Goal: Find specific page/section: Find specific page/section

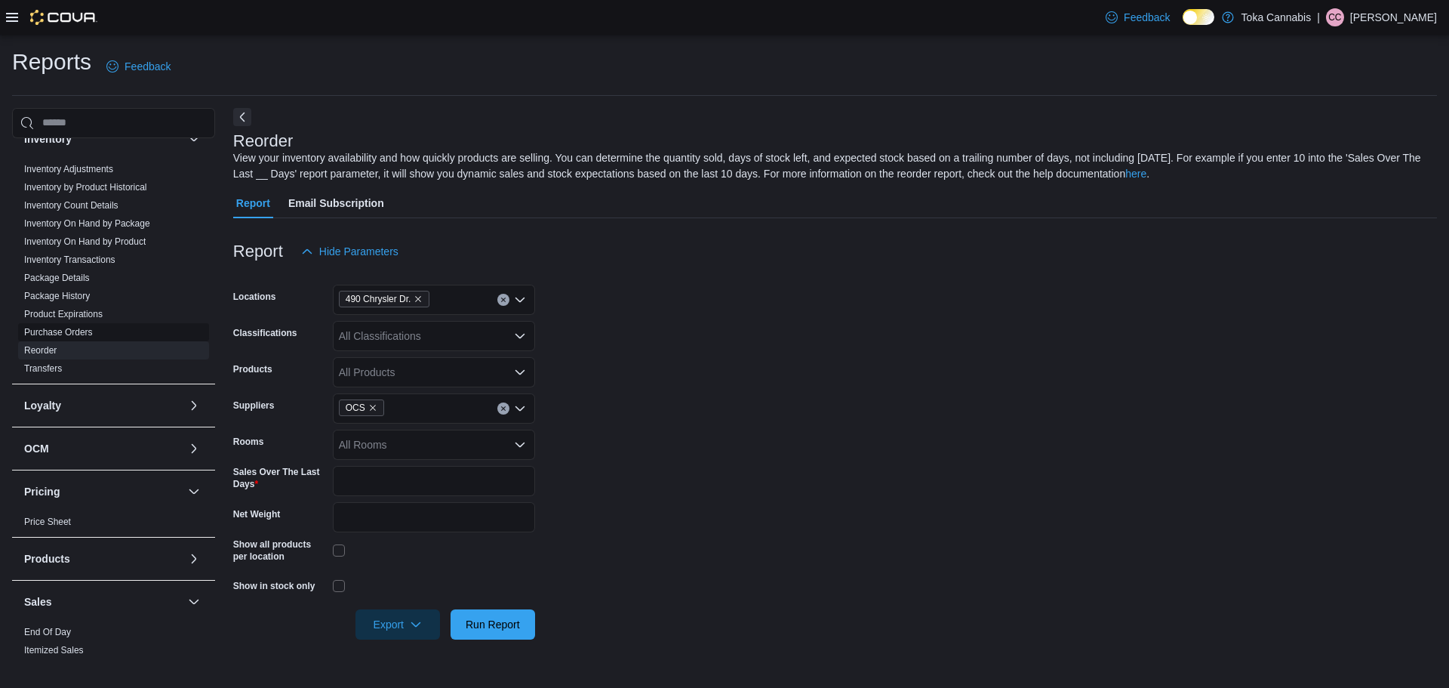
scroll to position [146, 0]
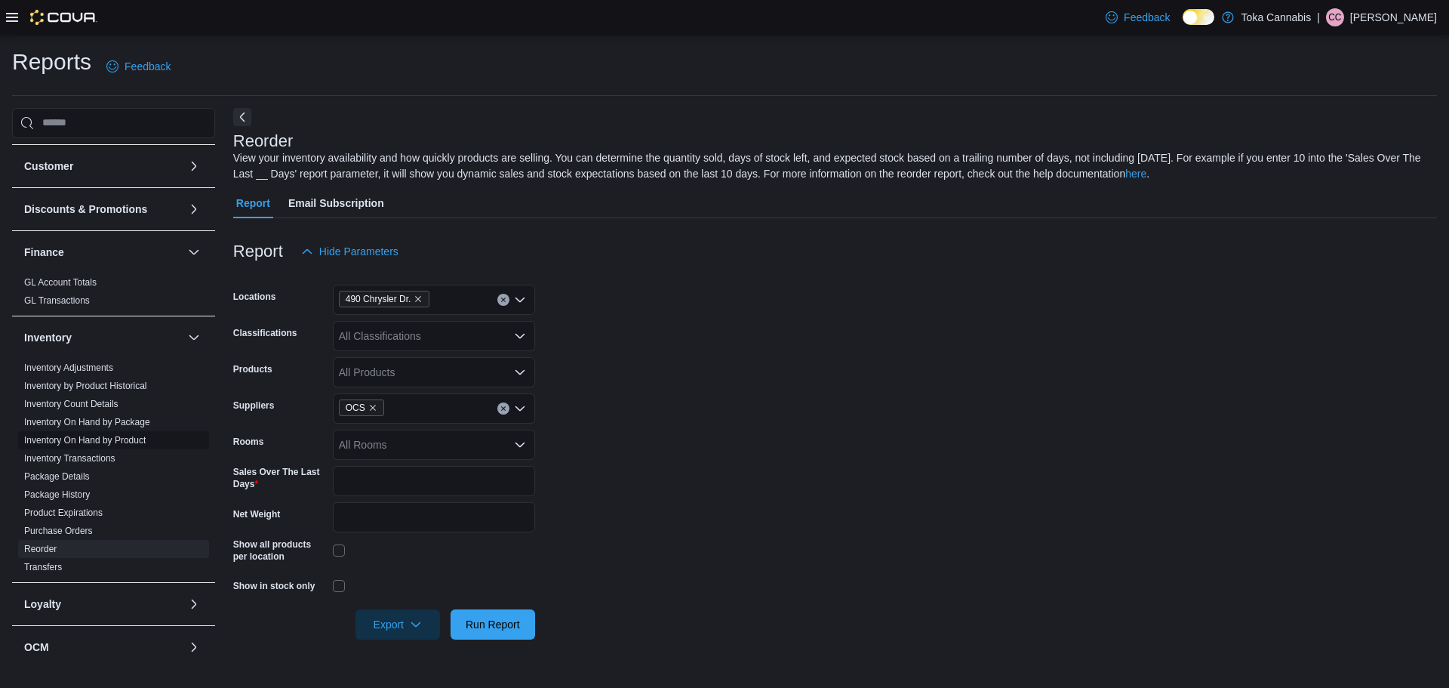
click at [88, 440] on link "Inventory On Hand by Product" at bounding box center [85, 440] width 122 height 11
